Goal: Task Accomplishment & Management: Manage account settings

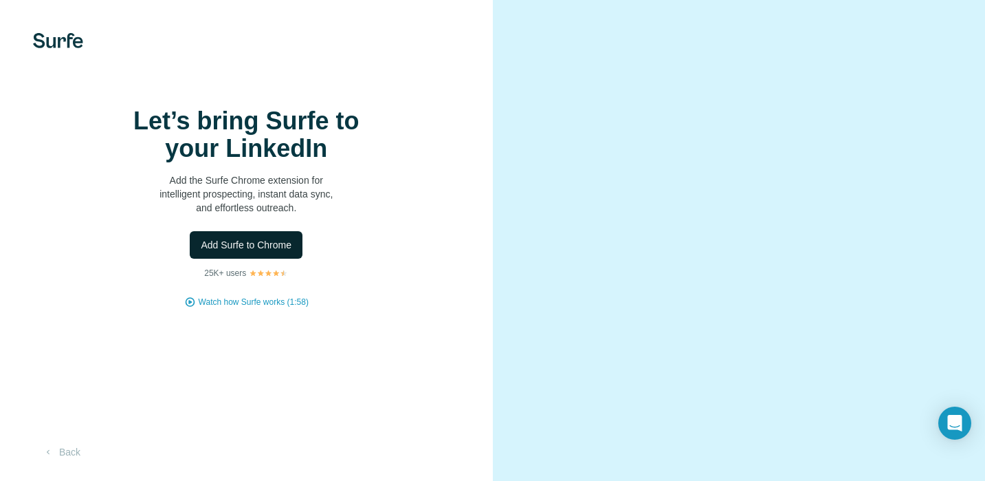
click at [250, 252] on span "Add Surfe to Chrome" at bounding box center [246, 245] width 91 height 14
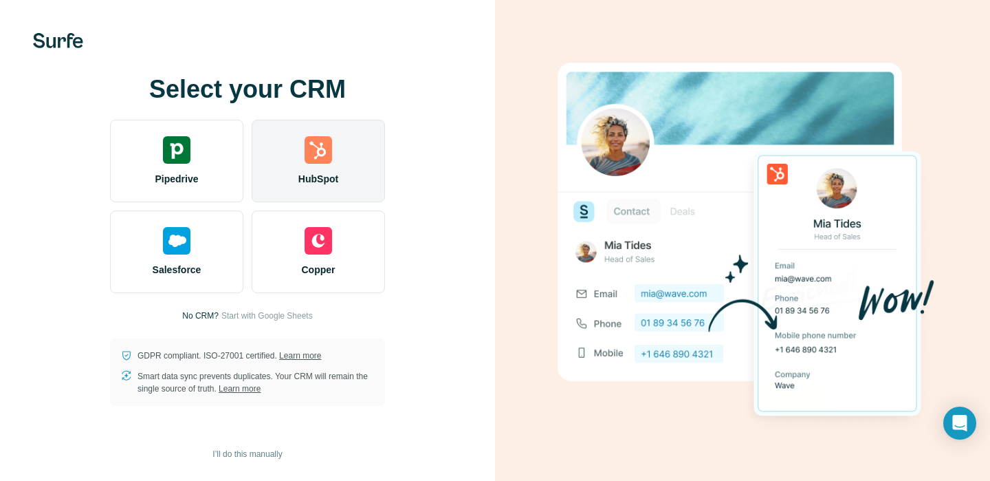
click at [307, 172] on span "HubSpot" at bounding box center [318, 179] width 40 height 14
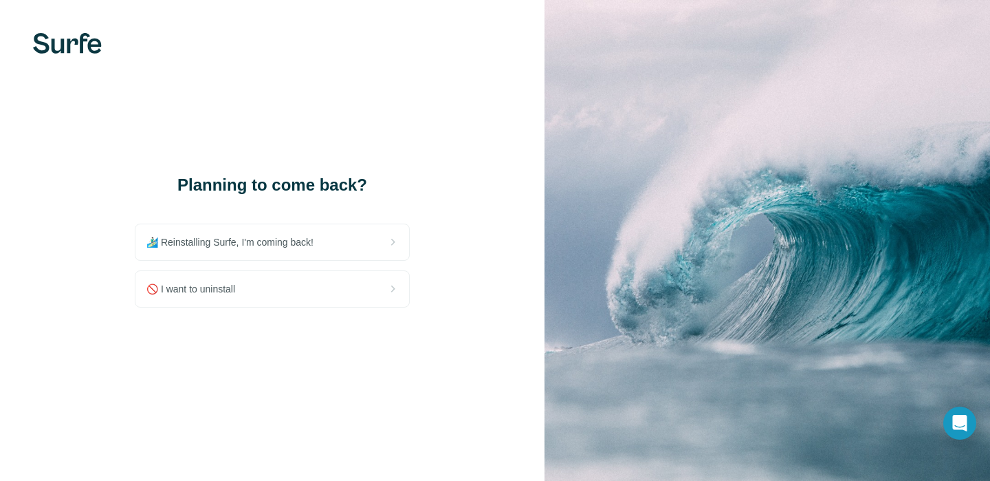
click at [320, 287] on div "🚫 I want to uninstall" at bounding box center [272, 289] width 274 height 36
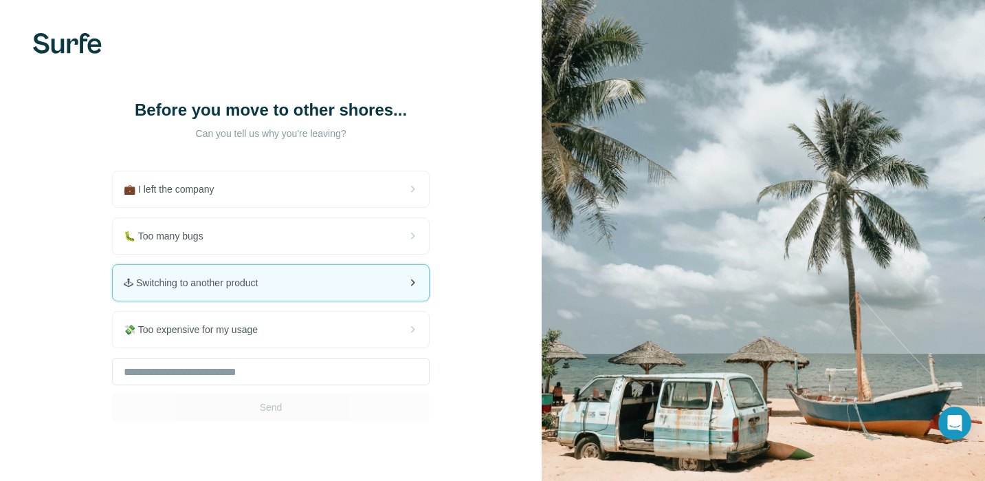
click at [319, 276] on div "🕹 Switching to another product" at bounding box center [271, 283] width 316 height 36
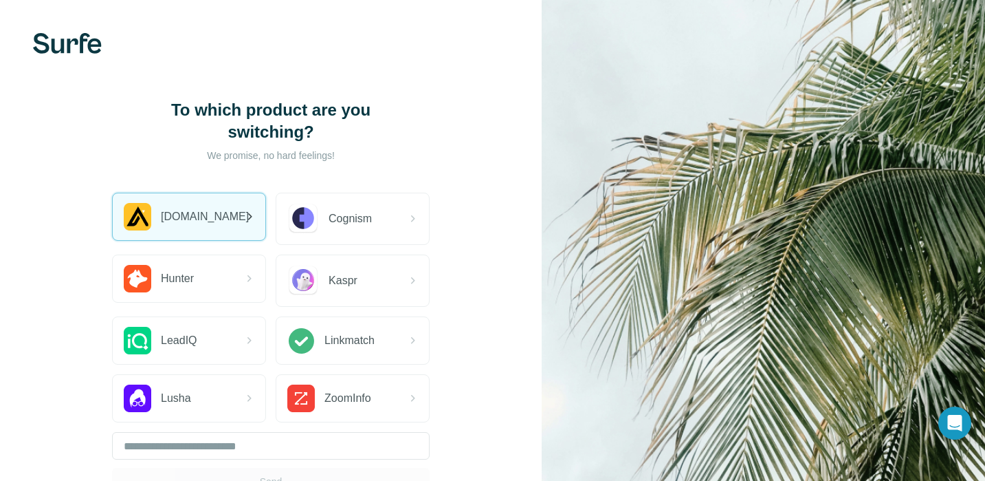
click at [202, 221] on span "Apollo.io" at bounding box center [205, 216] width 88 height 17
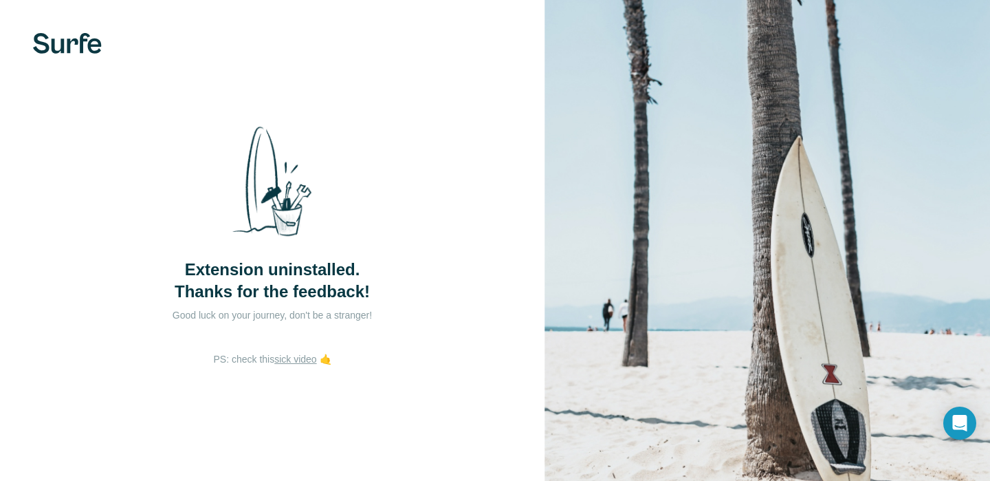
click at [288, 360] on link "sick video" at bounding box center [295, 358] width 42 height 11
